Goal: Information Seeking & Learning: Learn about a topic

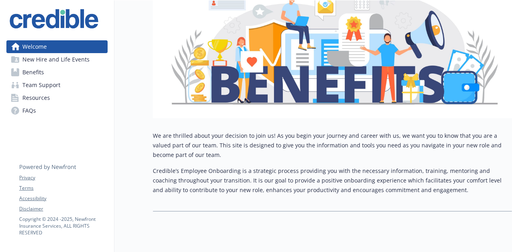
scroll to position [160, 0]
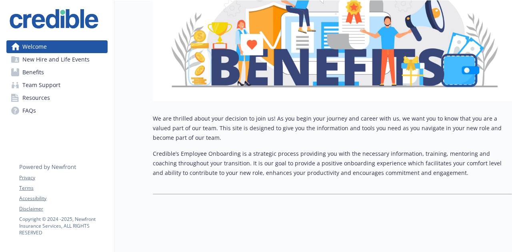
click at [42, 86] on span "Team Support" at bounding box center [41, 85] width 38 height 13
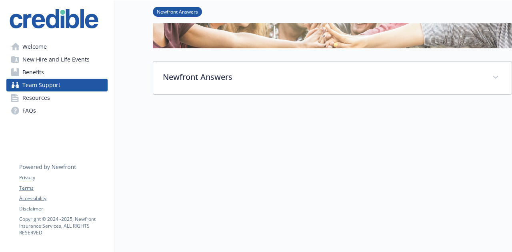
click at [39, 73] on span "Benefits" at bounding box center [33, 72] width 22 height 13
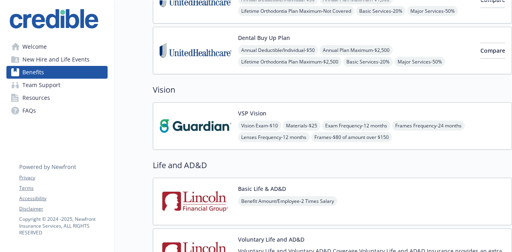
scroll to position [240, 0]
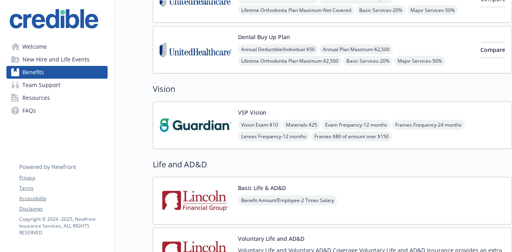
click at [196, 124] on img at bounding box center [196, 125] width 72 height 34
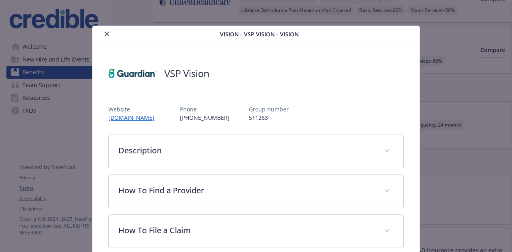
scroll to position [24, 0]
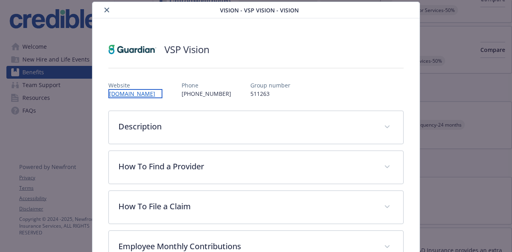
click at [127, 95] on link "[DOMAIN_NAME]" at bounding box center [135, 93] width 54 height 9
